Goal: Task Accomplishment & Management: Manage account settings

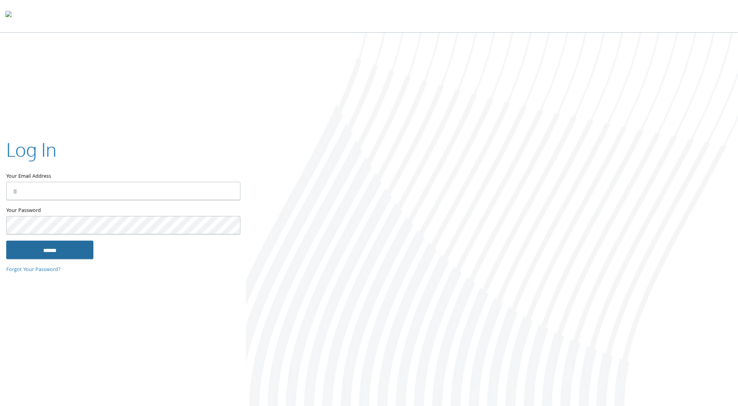
type input "**********"
click at [71, 244] on input "******" at bounding box center [49, 250] width 87 height 19
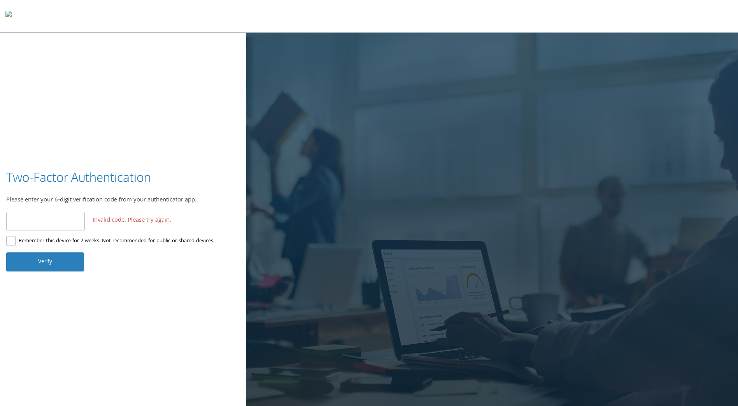
type input "*"
type input "******"
